Goal: Learn about a topic

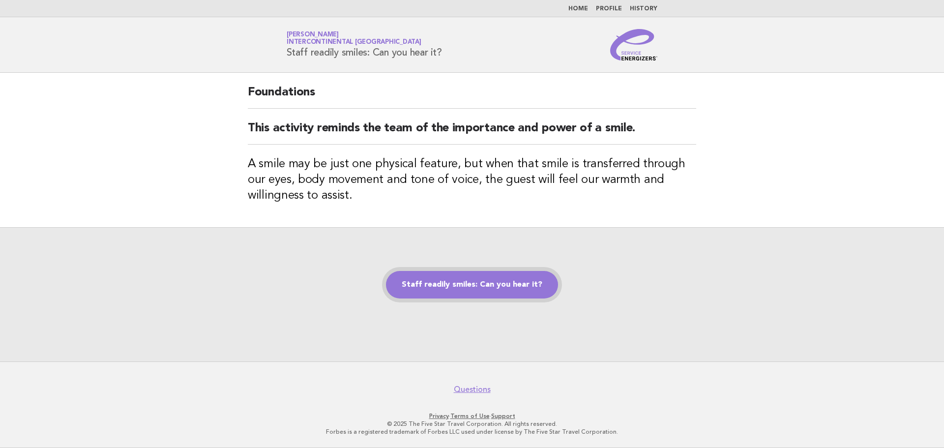
click at [500, 286] on link "Staff readily smiles: Can you hear it?" at bounding box center [472, 285] width 172 height 28
click at [500, 289] on link "Staff readily smiles: Can you hear it?" at bounding box center [472, 285] width 172 height 28
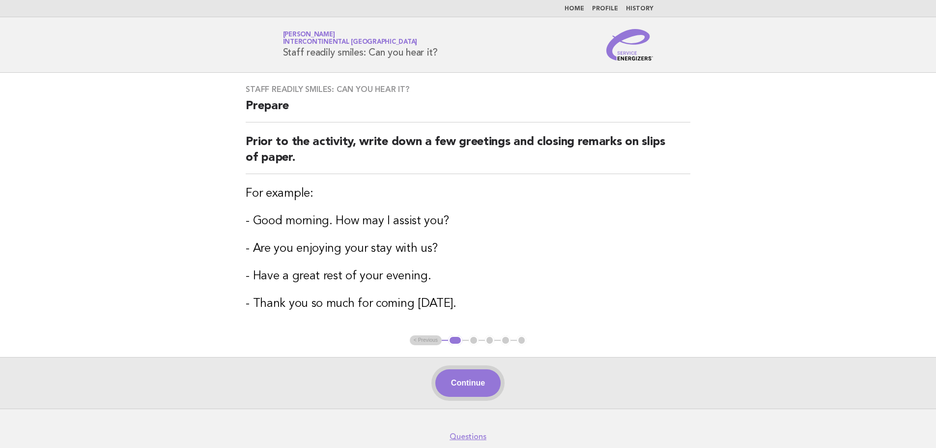
click at [479, 387] on button "Continue" at bounding box center [467, 383] width 65 height 28
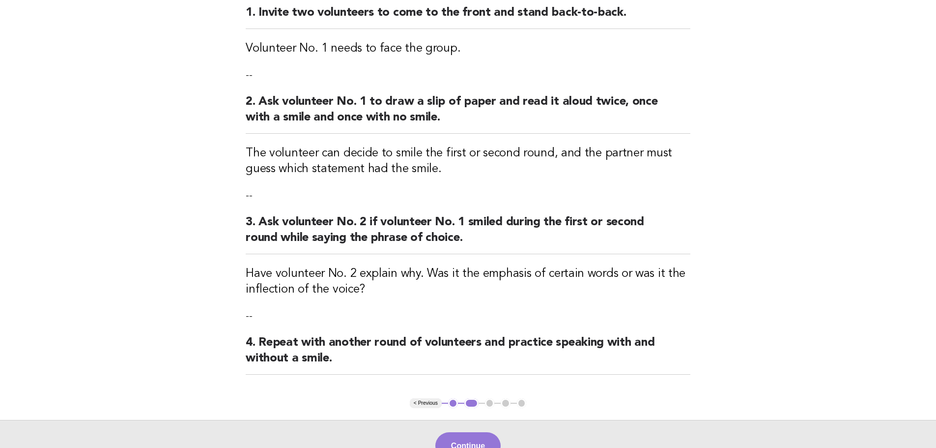
scroll to position [239, 0]
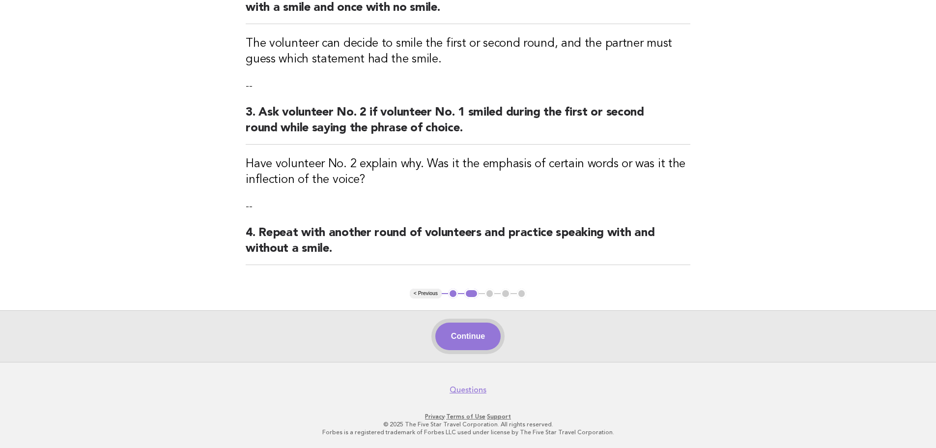
click at [490, 347] on button "Continue" at bounding box center [467, 336] width 65 height 28
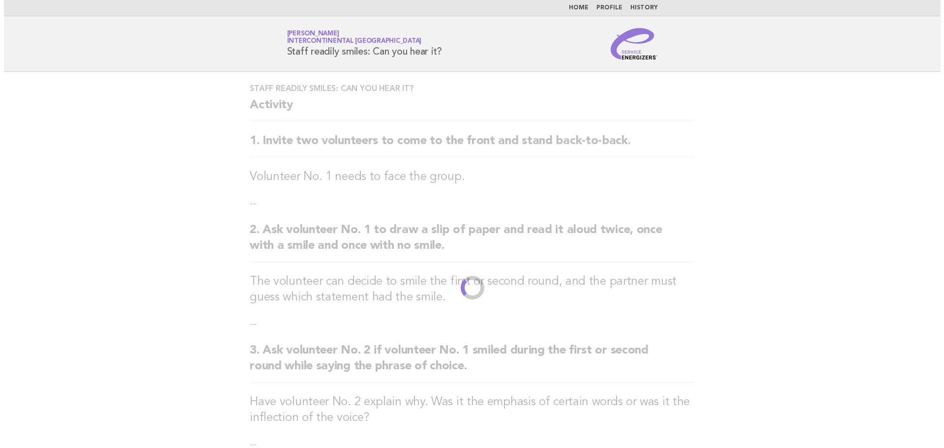
scroll to position [0, 0]
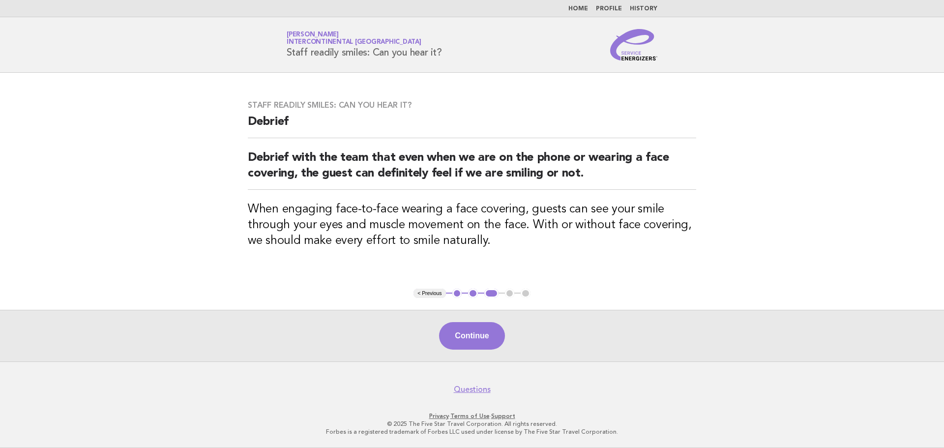
click at [490, 347] on button "Continue" at bounding box center [471, 336] width 65 height 28
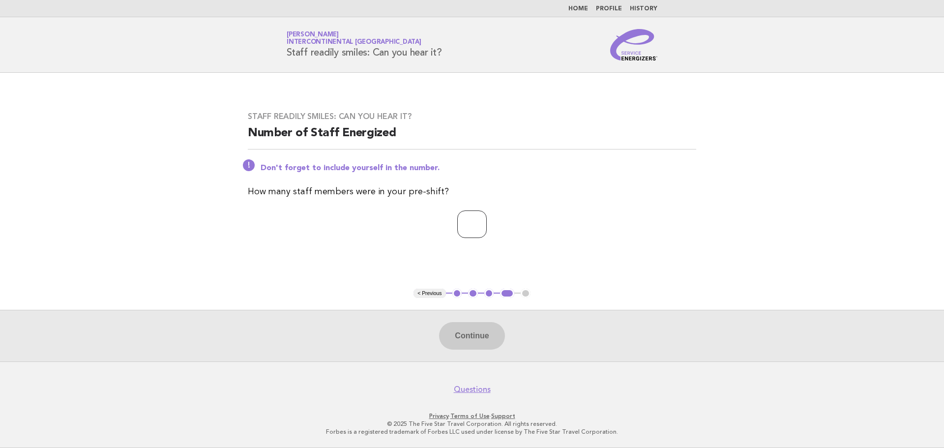
click at [457, 229] on input "number" at bounding box center [471, 224] width 29 height 28
type input "**"
click at [485, 336] on button "Continue" at bounding box center [471, 336] width 65 height 28
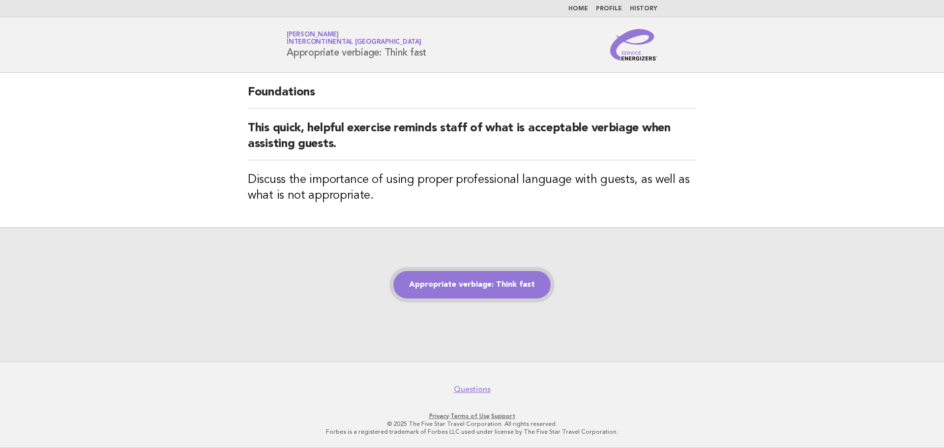
click at [495, 287] on link "Appropriate verbiage: Think fast" at bounding box center [471, 285] width 157 height 28
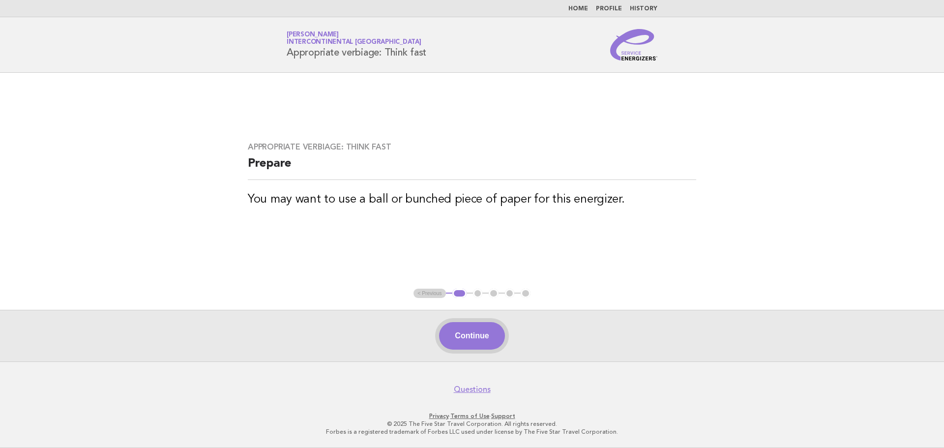
click at [494, 344] on button "Continue" at bounding box center [471, 336] width 65 height 28
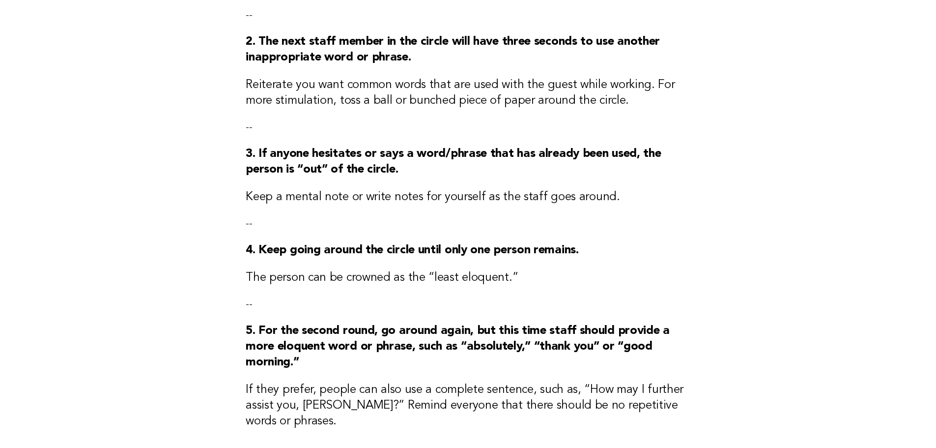
scroll to position [344, 0]
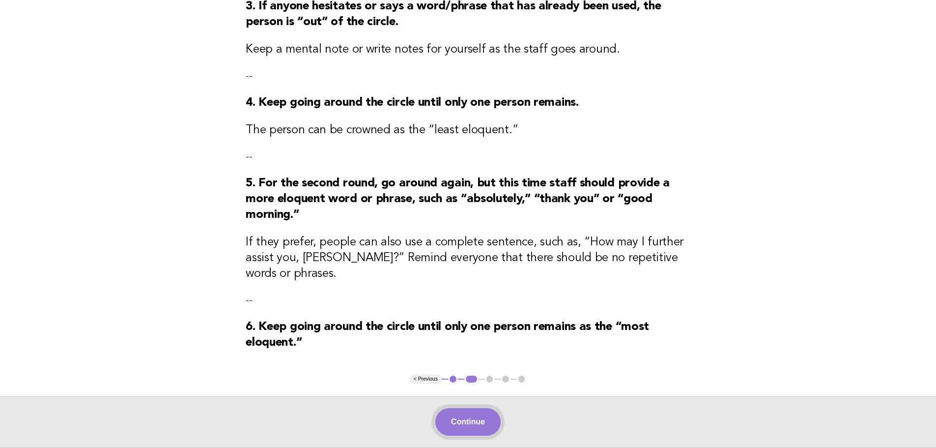
click at [462, 413] on button "Continue" at bounding box center [467, 422] width 65 height 28
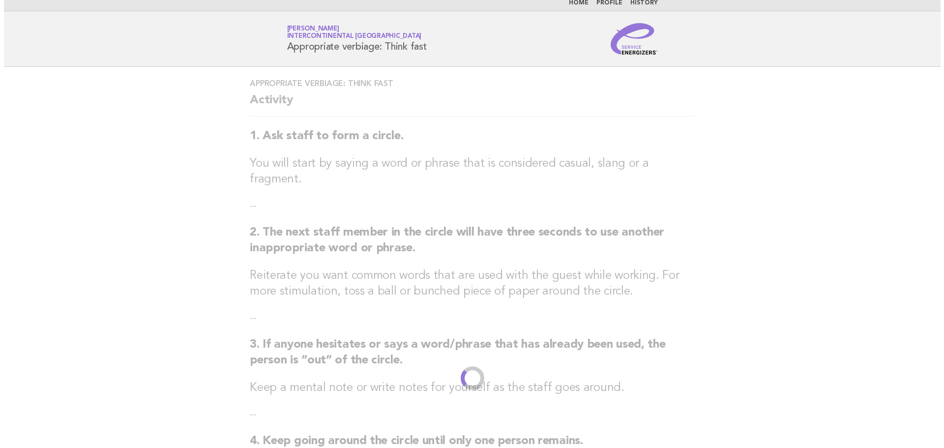
scroll to position [0, 0]
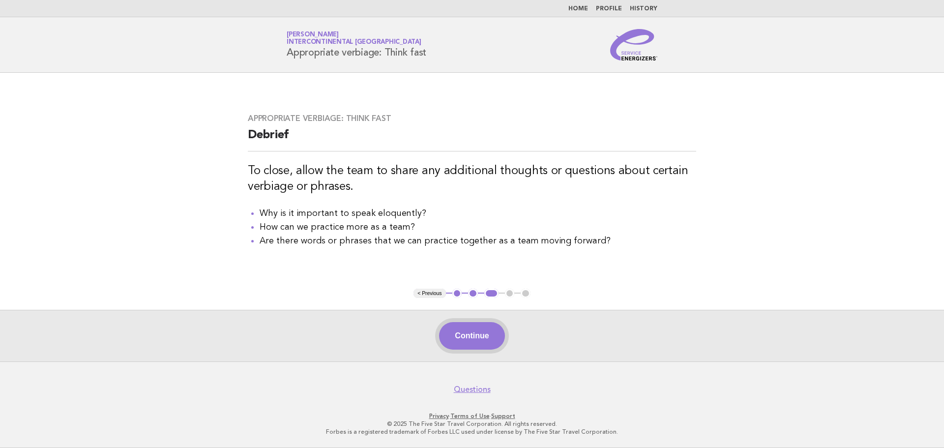
click at [480, 339] on button "Continue" at bounding box center [471, 336] width 65 height 28
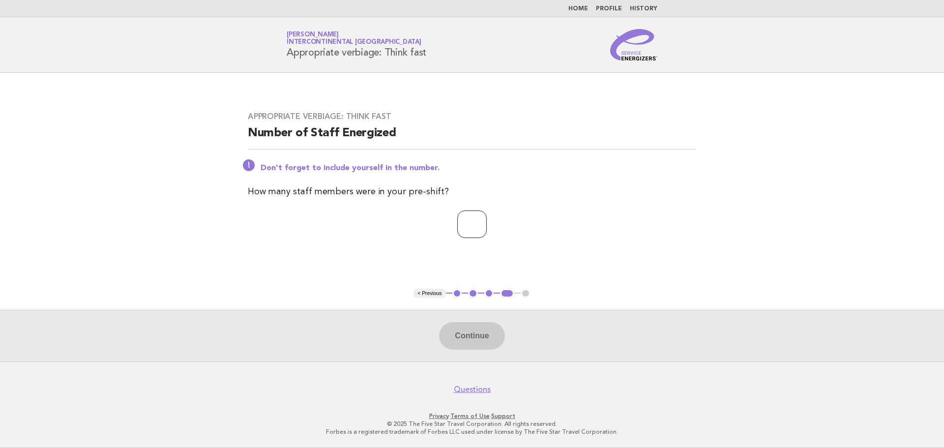
click at [464, 235] on input "number" at bounding box center [471, 224] width 29 height 28
type input "*"
drag, startPoint x: 484, startPoint y: 337, endPoint x: 387, endPoint y: 200, distance: 167.7
click at [484, 338] on button "Continue" at bounding box center [471, 336] width 65 height 28
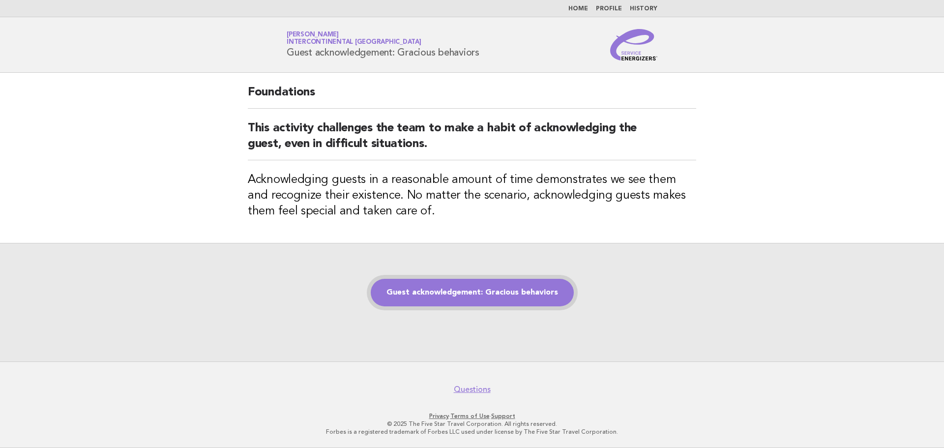
click at [448, 291] on link "Guest acknowledgement: Gracious behaviors" at bounding box center [472, 293] width 203 height 28
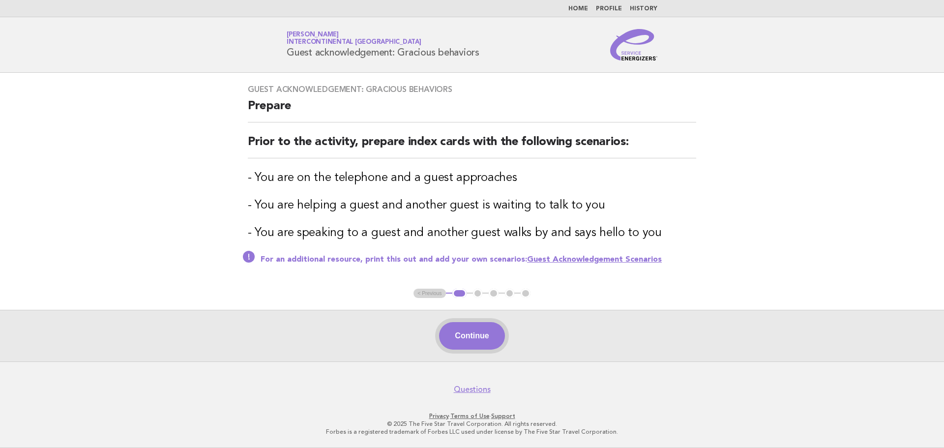
click at [457, 348] on button "Continue" at bounding box center [471, 336] width 65 height 28
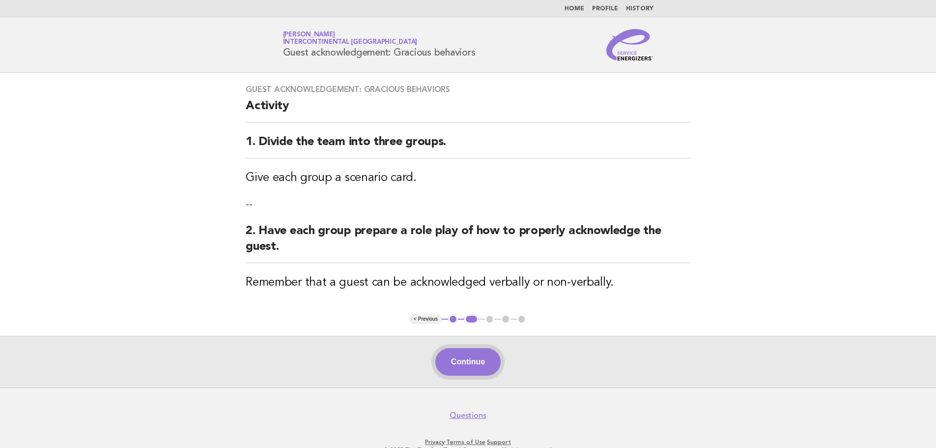
click at [466, 361] on button "Continue" at bounding box center [467, 362] width 65 height 28
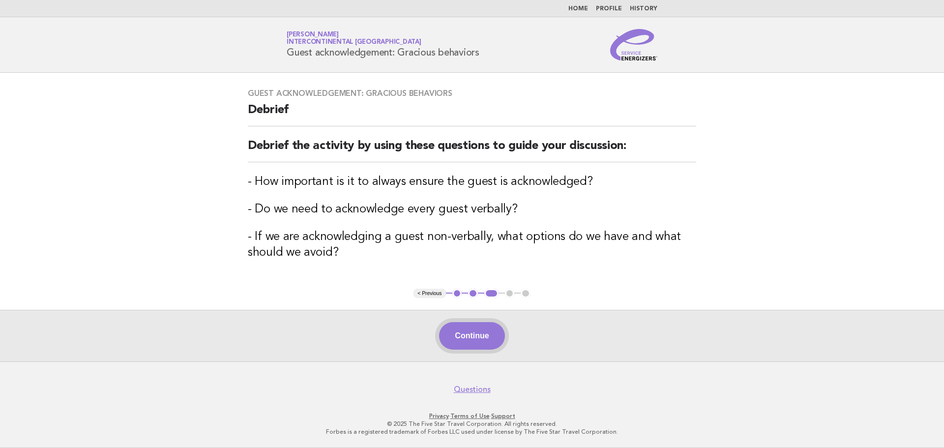
click at [477, 342] on button "Continue" at bounding box center [471, 336] width 65 height 28
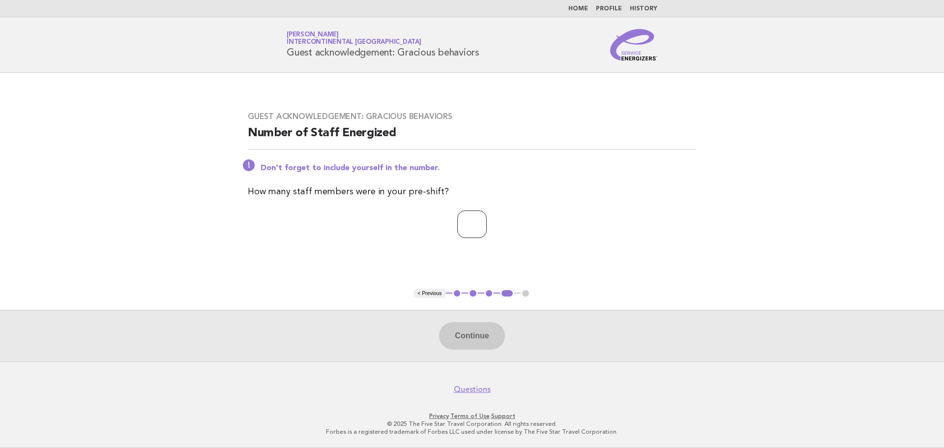
click at [462, 225] on input "number" at bounding box center [471, 224] width 29 height 28
type input "**"
click at [471, 341] on button "Continue" at bounding box center [471, 336] width 65 height 28
